Goal: Task Accomplishment & Management: Manage account settings

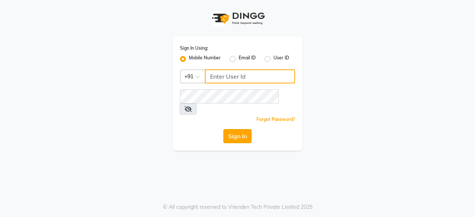
type input "9289115241"
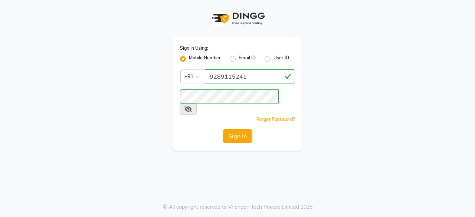
click at [240, 129] on button "Sign In" at bounding box center [237, 136] width 28 height 14
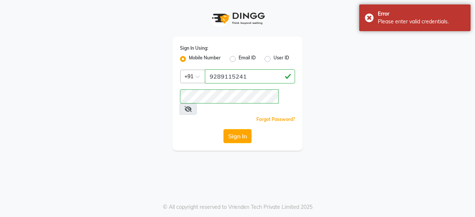
click at [192, 106] on icon at bounding box center [188, 109] width 7 height 6
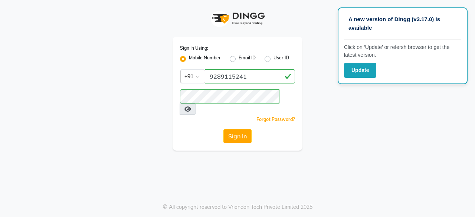
click at [352, 103] on div "Sign In Using: Mobile Number Email ID User ID Country Code × [PHONE_NUMBER] Rem…" at bounding box center [237, 75] width 423 height 151
click at [336, 110] on div "Sign In Using: Mobile Number Email ID User ID Country Code × [PHONE_NUMBER] Rem…" at bounding box center [237, 75] width 423 height 151
click at [270, 117] on link "Forgot Password?" at bounding box center [276, 120] width 39 height 6
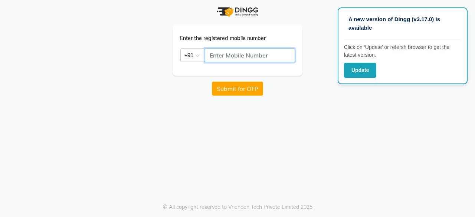
click at [229, 55] on input "text" at bounding box center [250, 55] width 90 height 14
type input "9289115241"
click at [234, 91] on button "Submit for OTP" at bounding box center [237, 89] width 51 height 14
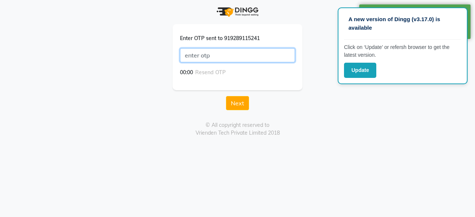
click at [209, 50] on input "text" at bounding box center [237, 55] width 115 height 14
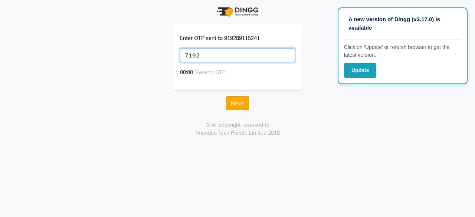
type input "7192"
click at [241, 102] on button "Next" at bounding box center [237, 103] width 23 height 14
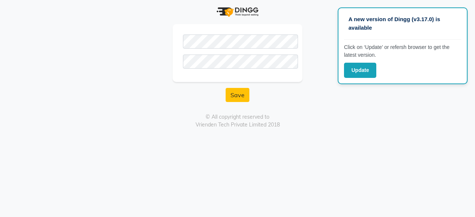
click at [326, 119] on div "© All copyright reserved to Vrienden Tech Private Limited 2018" at bounding box center [238, 121] width 412 height 16
click at [237, 91] on button "Save" at bounding box center [238, 95] width 24 height 14
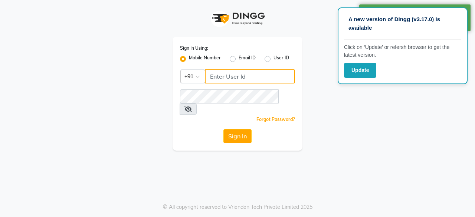
type input "9289115241"
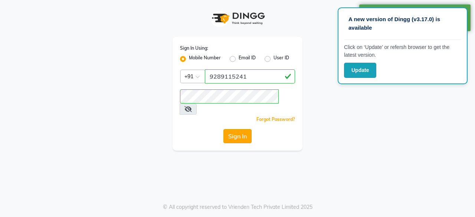
click at [236, 129] on button "Sign In" at bounding box center [237, 136] width 28 height 14
